Goal: Obtain resource: Obtain resource

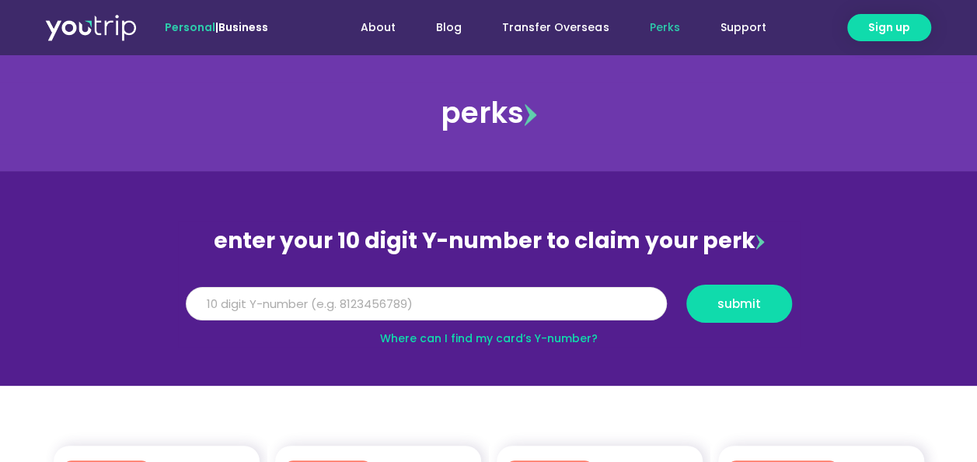
click at [363, 312] on input "Y Number" at bounding box center [426, 304] width 481 height 34
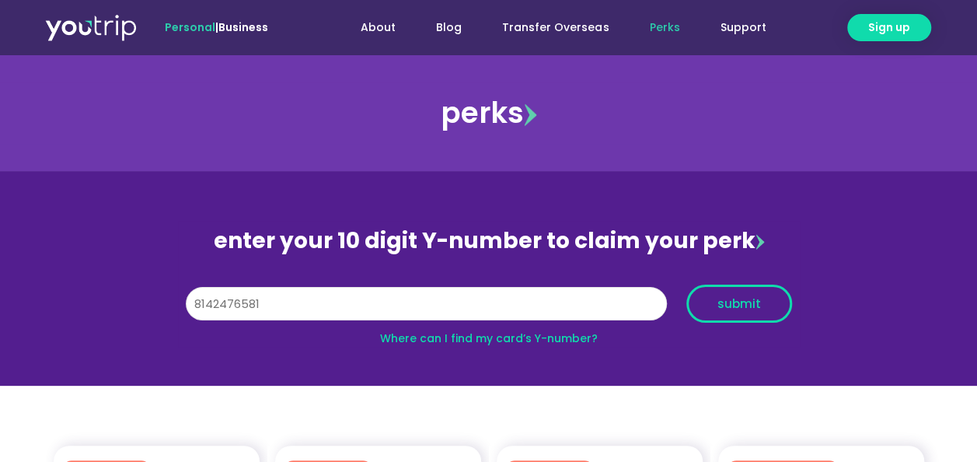
type input "8142476581"
click at [728, 298] on span "submit" at bounding box center [739, 304] width 44 height 12
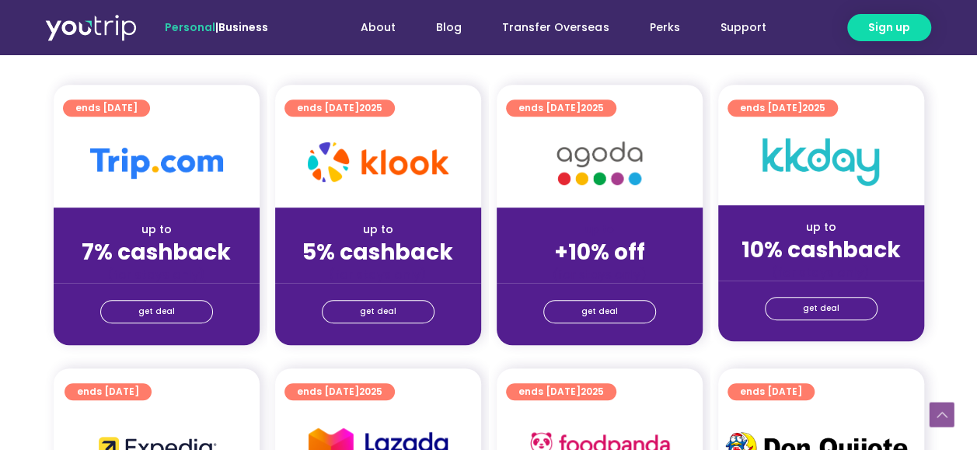
scroll to position [389, 0]
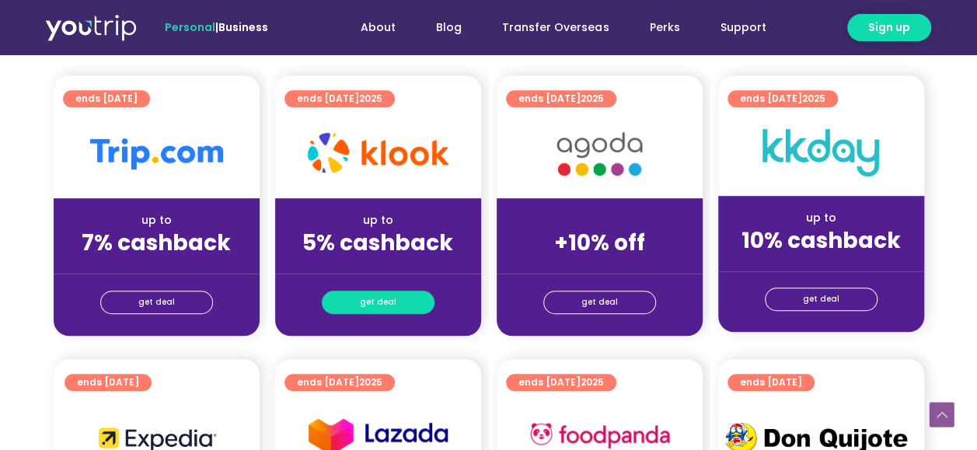
click at [368, 298] on span "get deal" at bounding box center [378, 302] width 37 height 22
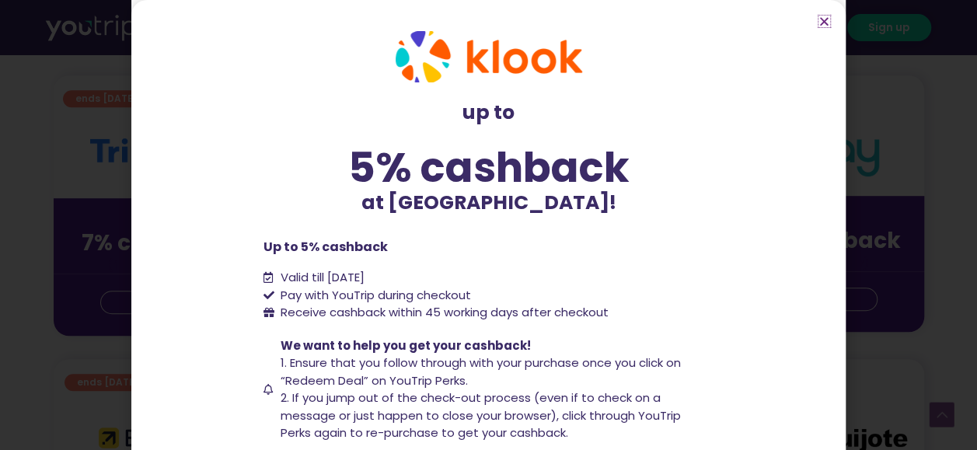
scroll to position [106, 0]
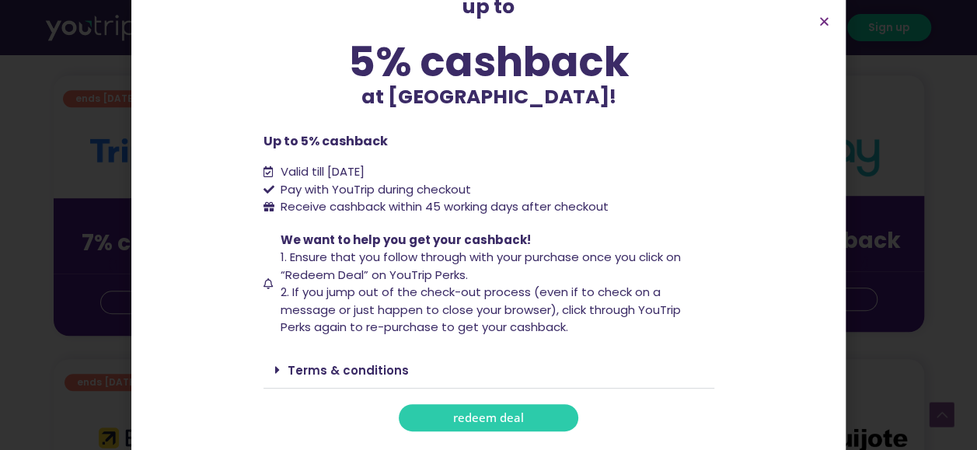
click at [472, 418] on span "redeem deal" at bounding box center [488, 418] width 71 height 12
